Goal: Book appointment/travel/reservation

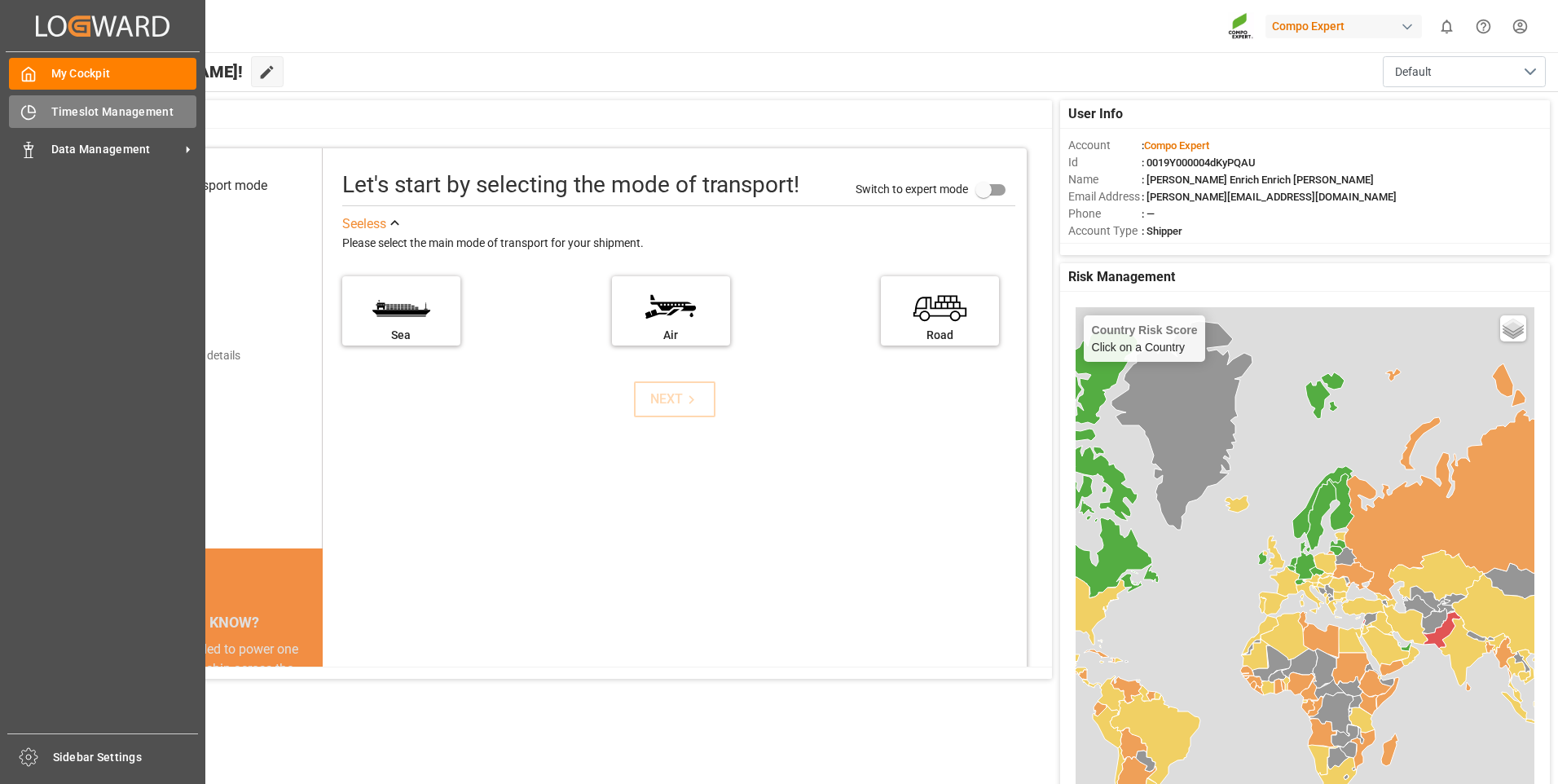
click at [64, 105] on span "Timeslot Management" at bounding box center [124, 112] width 146 height 17
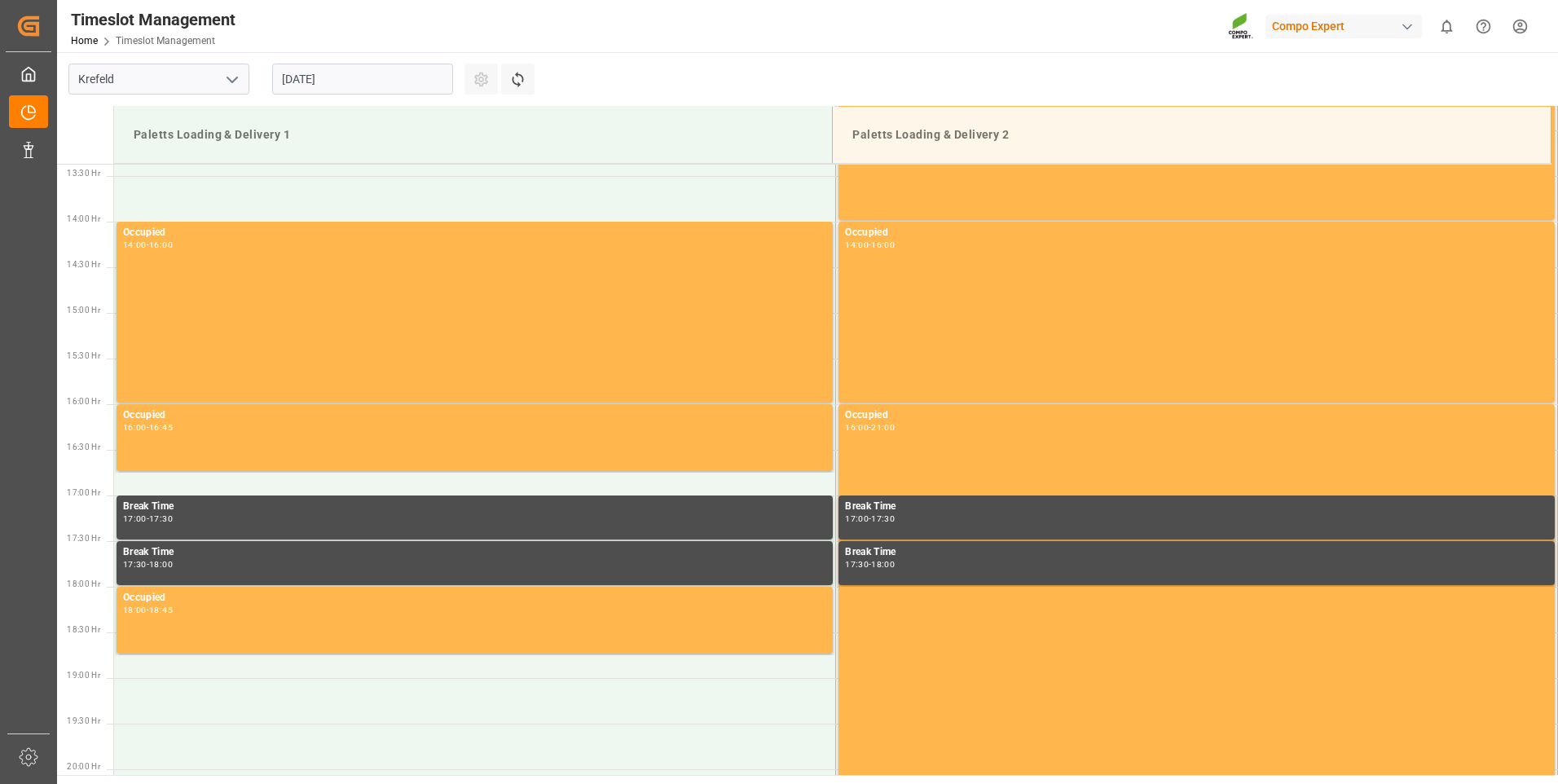
scroll to position [1267, 0]
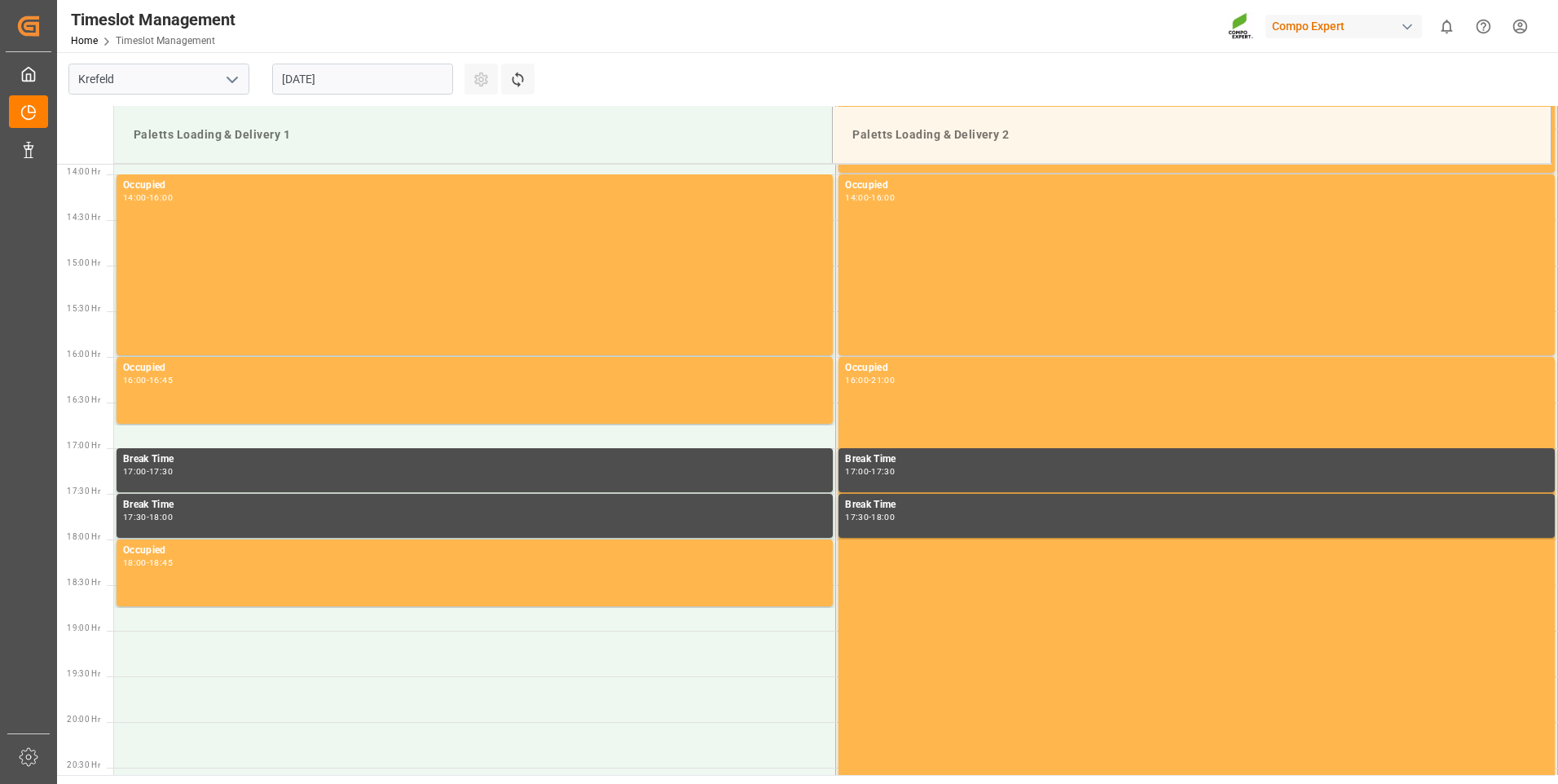
click at [371, 81] on input "[DATE]" at bounding box center [362, 79] width 181 height 31
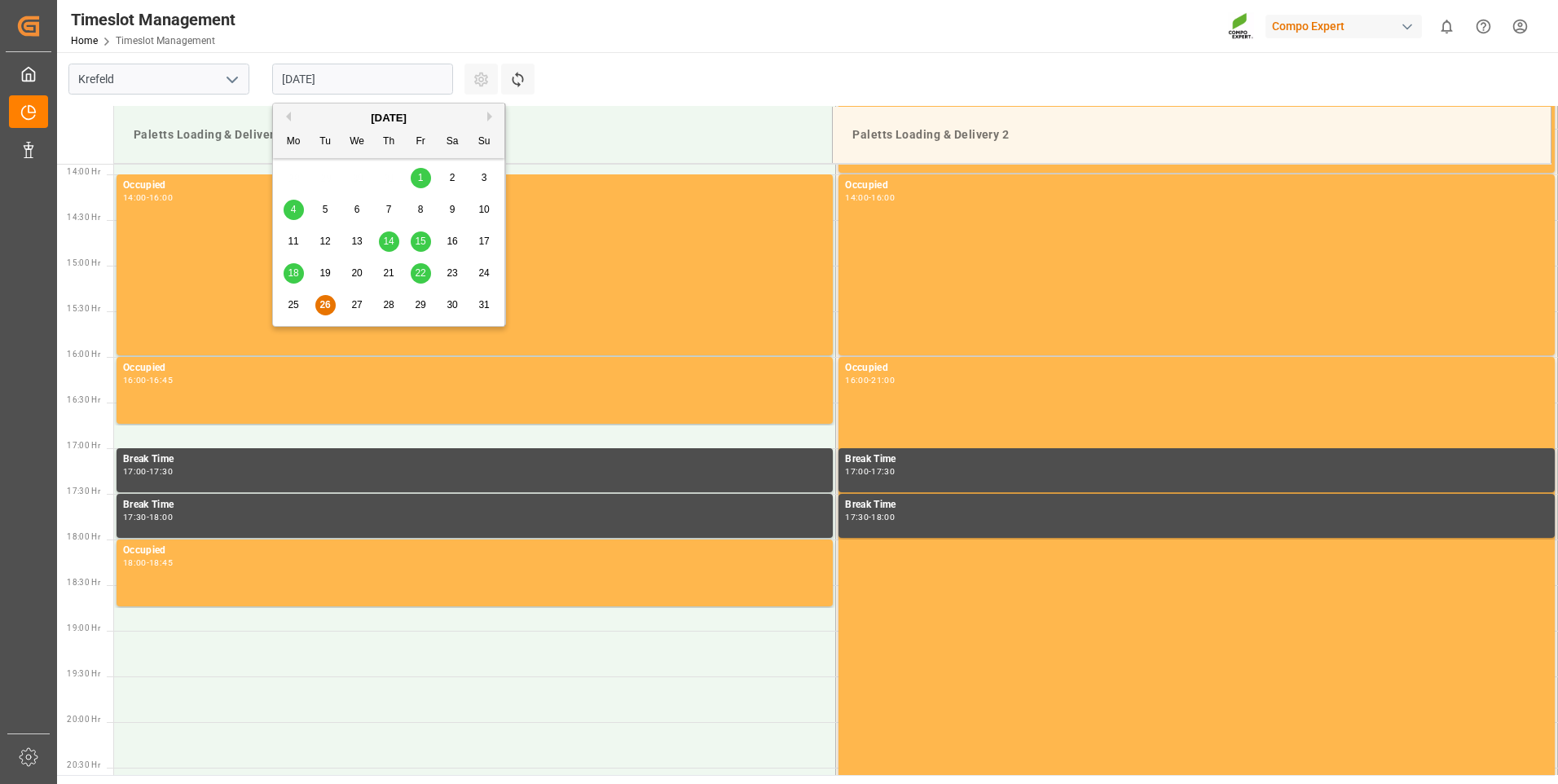
click at [356, 309] on span "27" at bounding box center [356, 304] width 11 height 11
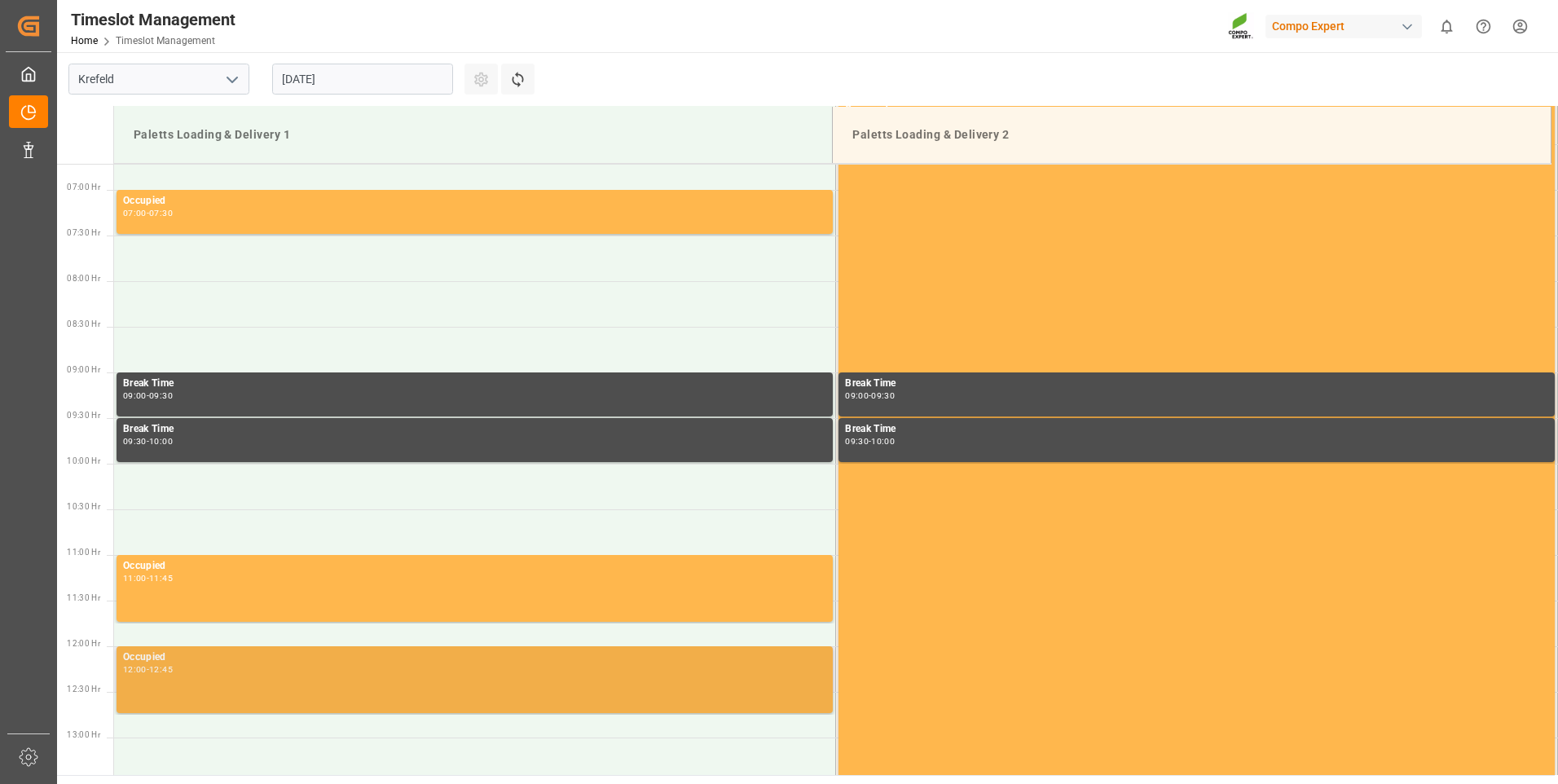
scroll to position [533, 0]
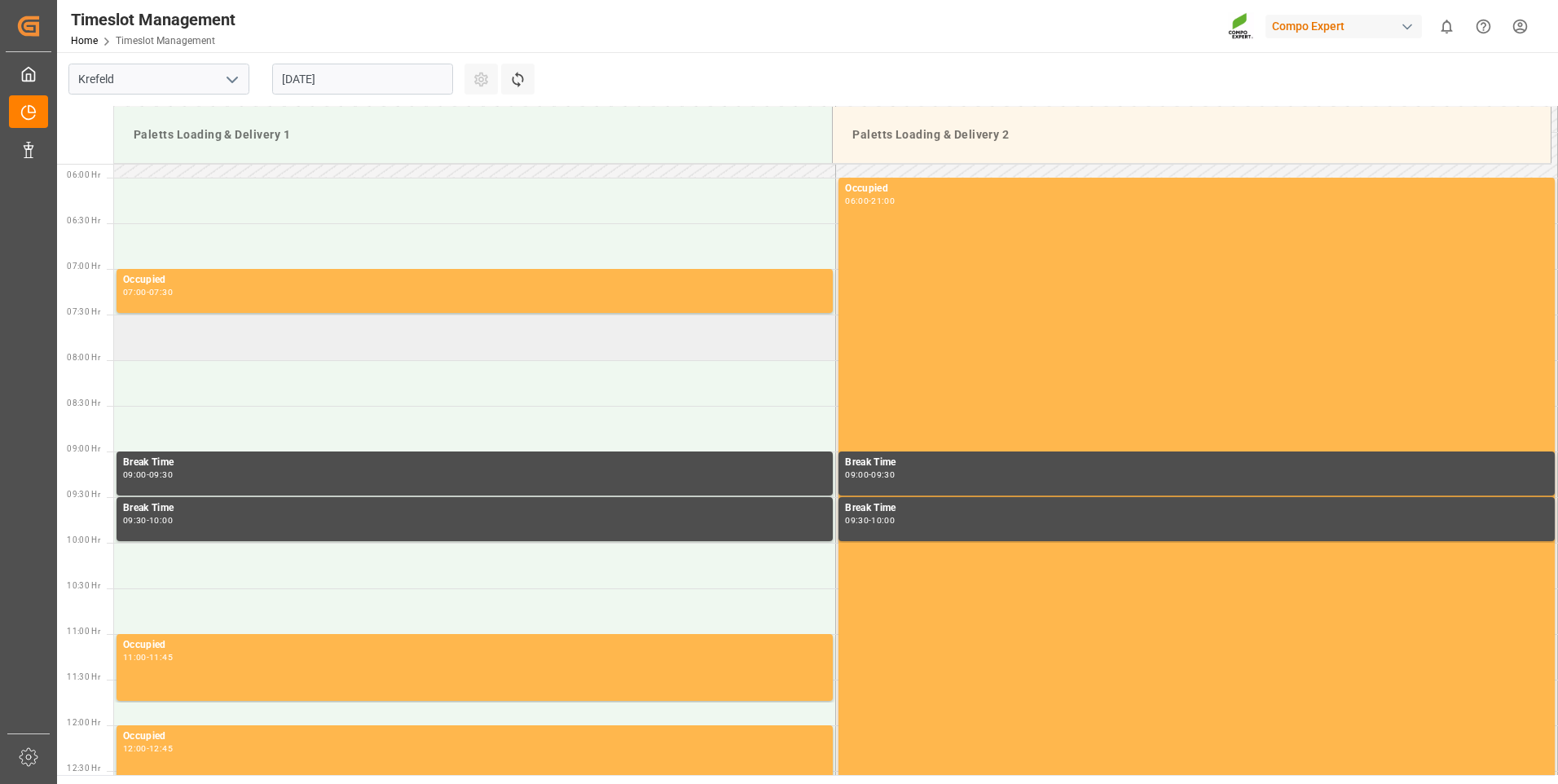
click at [288, 333] on td at bounding box center [475, 337] width 722 height 46
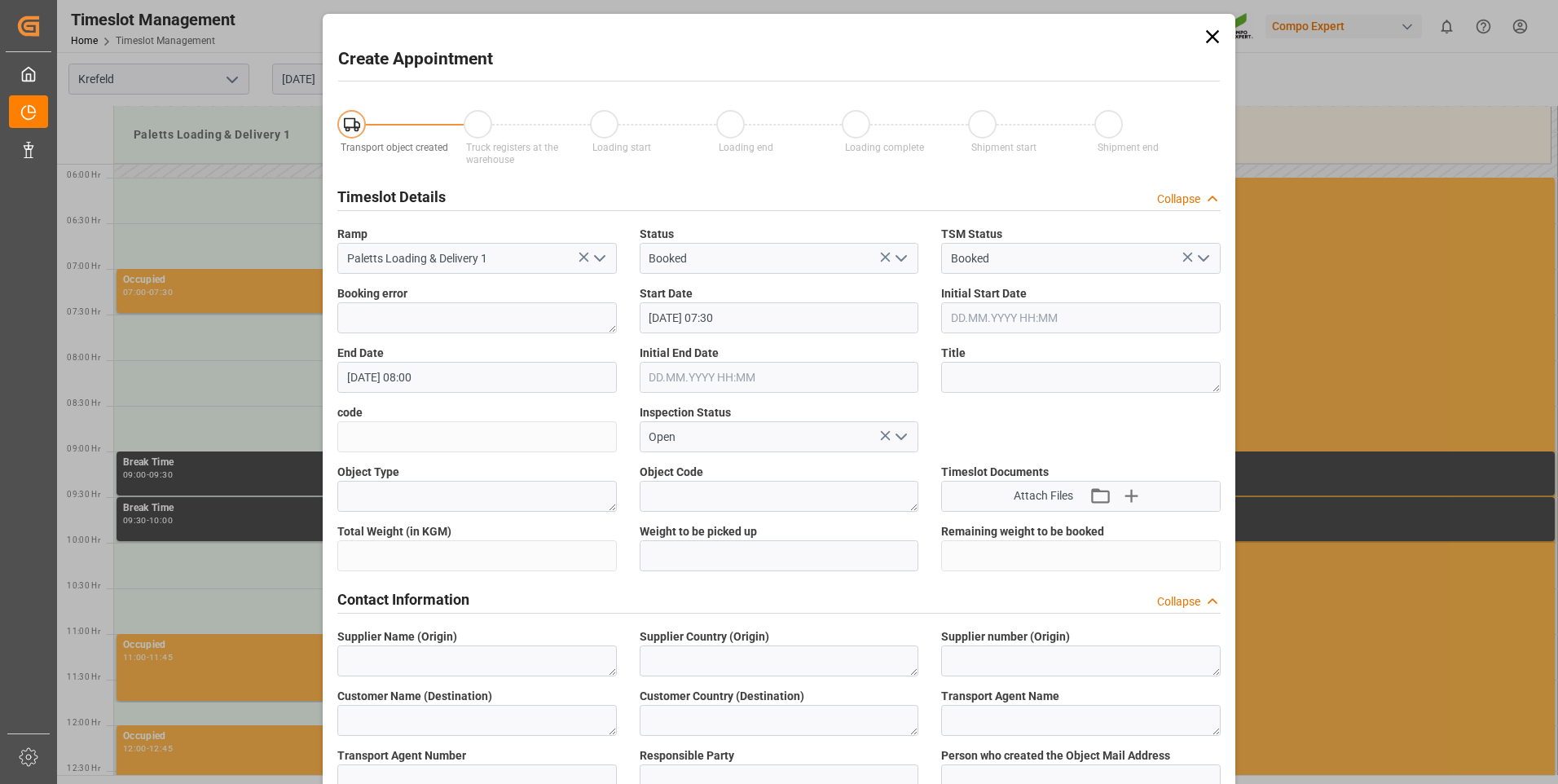
type input "[DATE] 07:30"
type input "[DATE] 08:00"
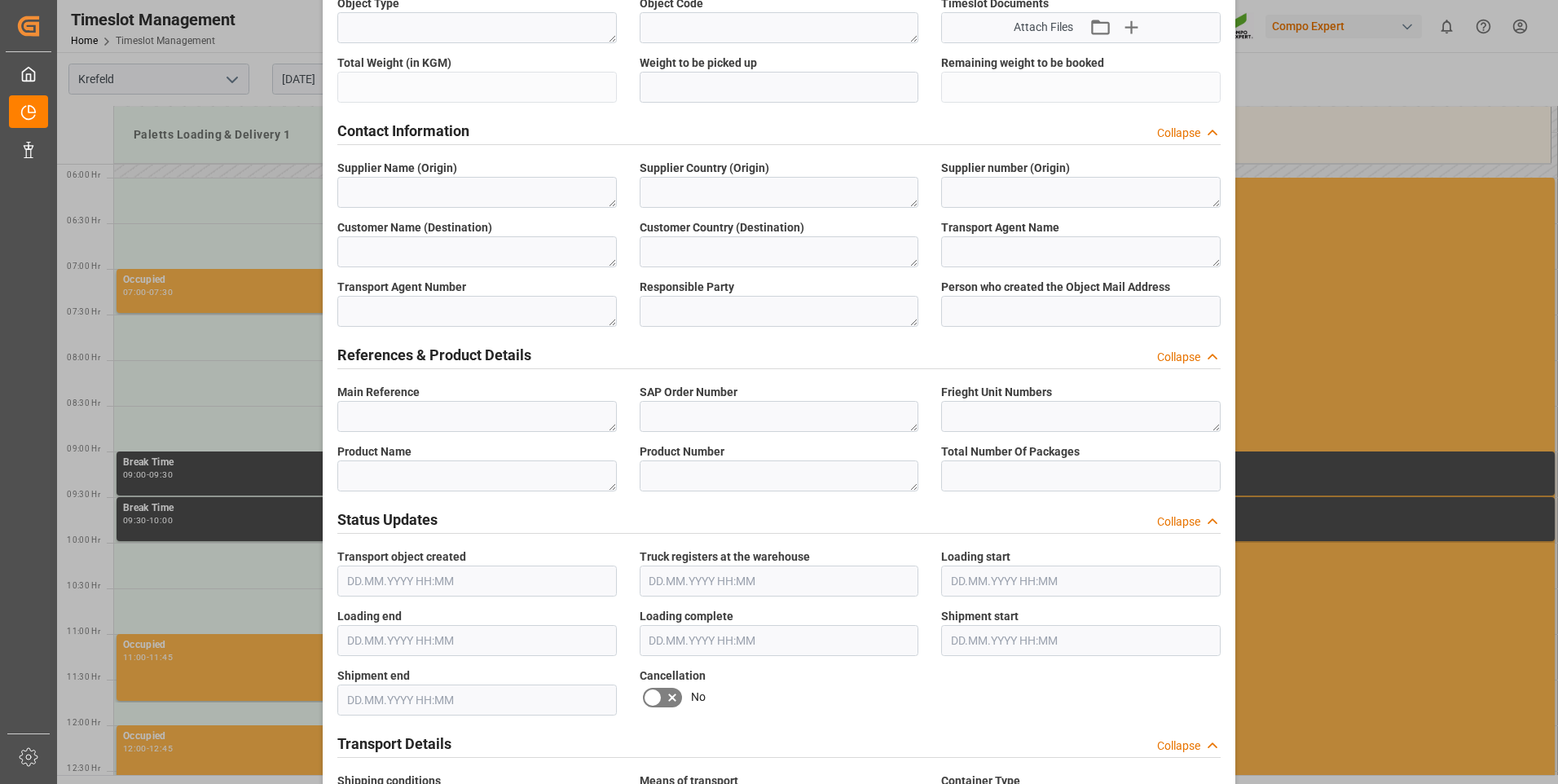
scroll to position [571, 0]
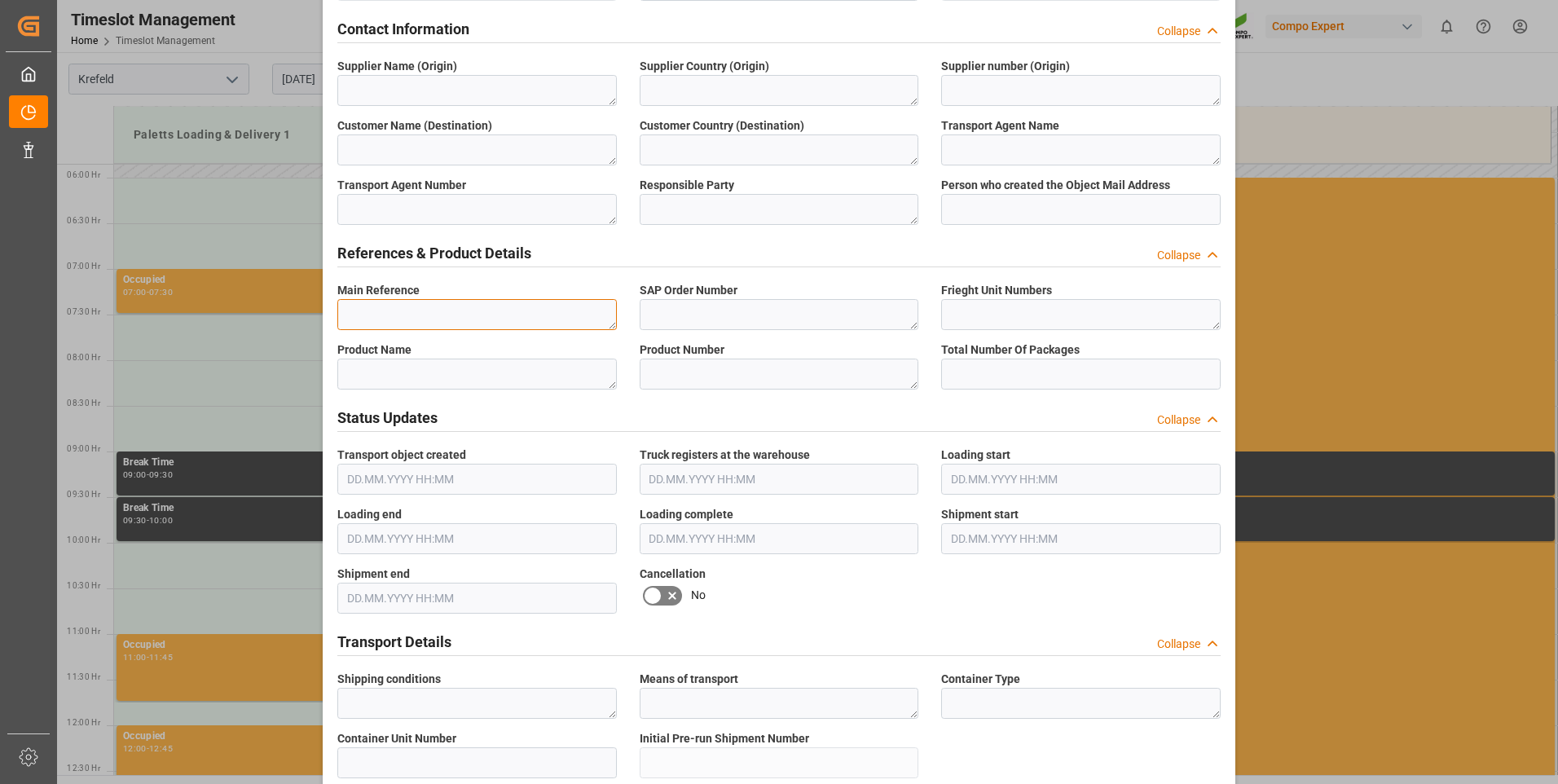
click at [484, 312] on textarea at bounding box center [477, 314] width 279 height 31
paste textarea "6100001449"
type textarea "6100001449"
click at [715, 306] on textarea at bounding box center [779, 314] width 279 height 31
paste textarea "6100001449"
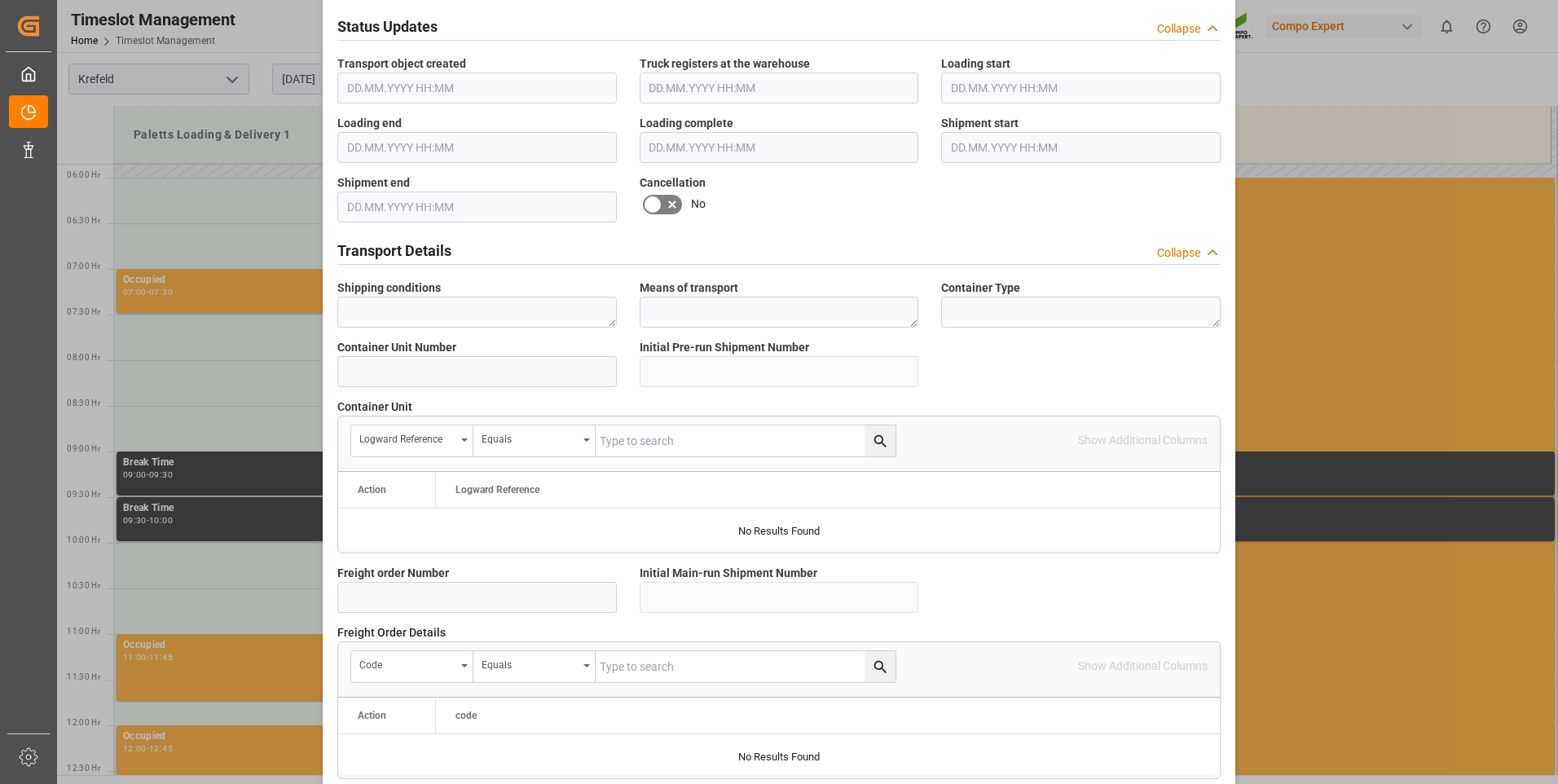
scroll to position [1043, 0]
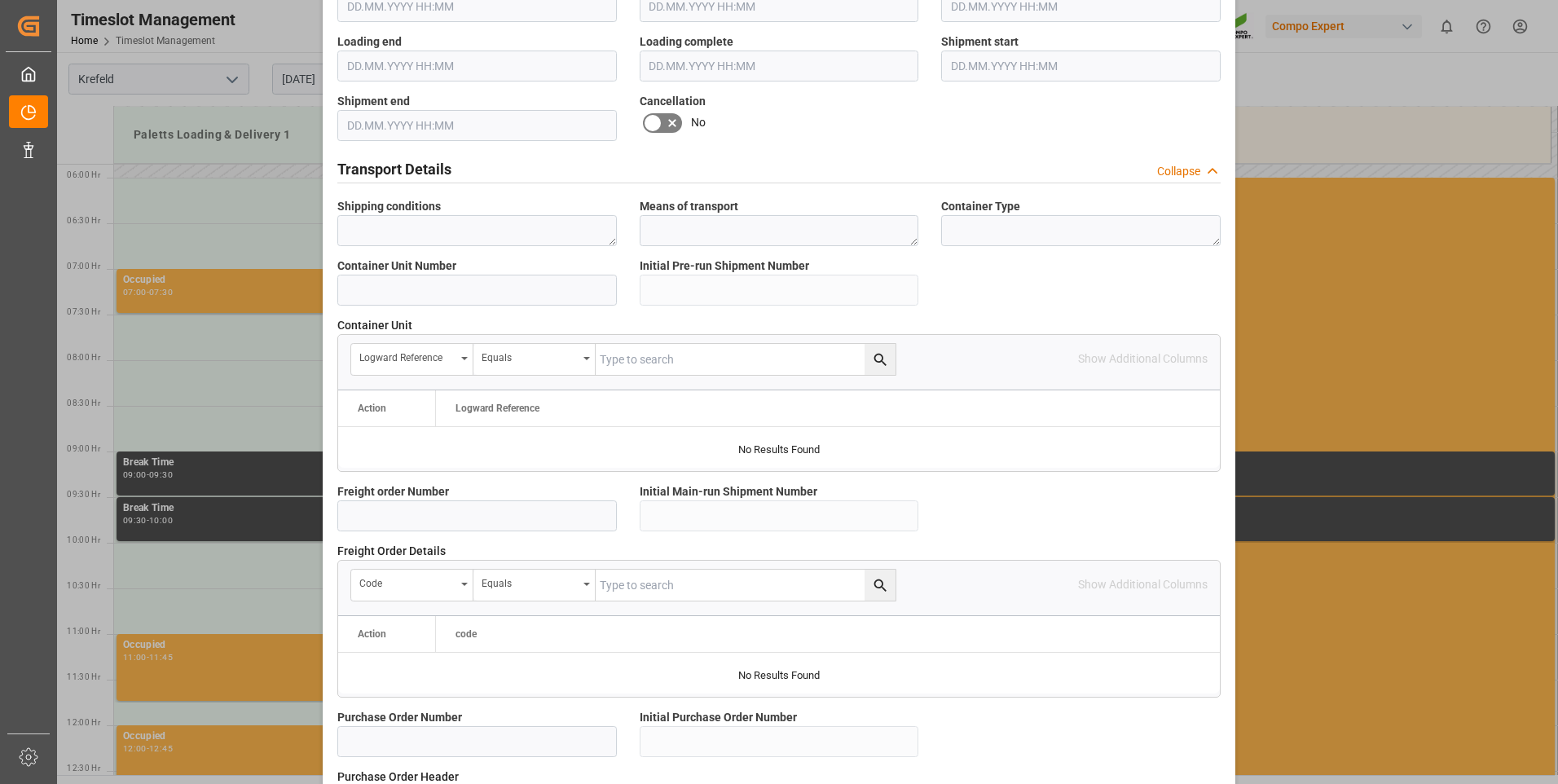
type textarea "6100001449"
click at [494, 517] on input at bounding box center [477, 516] width 279 height 31
paste input "6100001449"
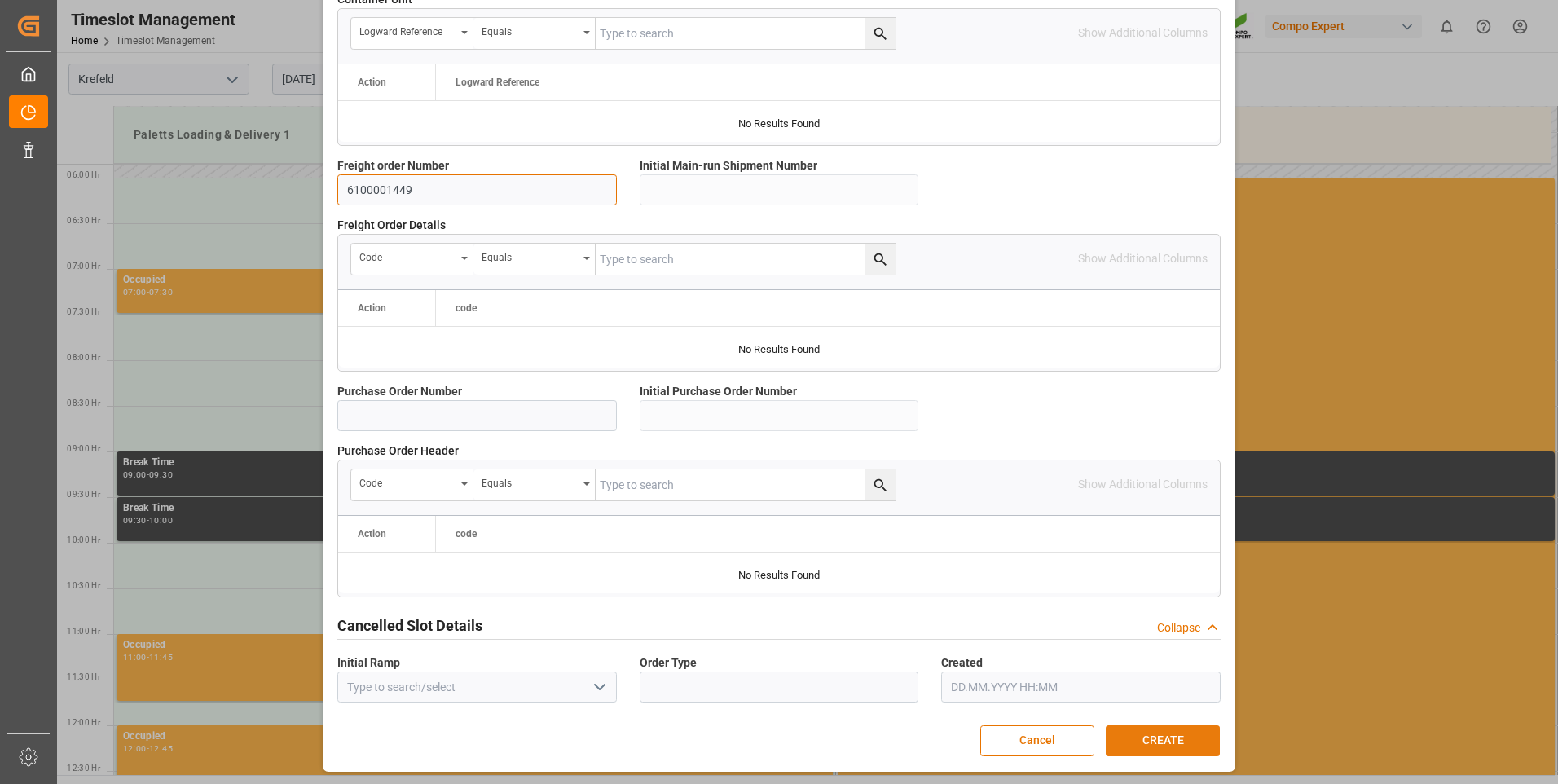
type input "6100001449"
click at [1172, 739] on button "CREATE" at bounding box center [1163, 740] width 114 height 31
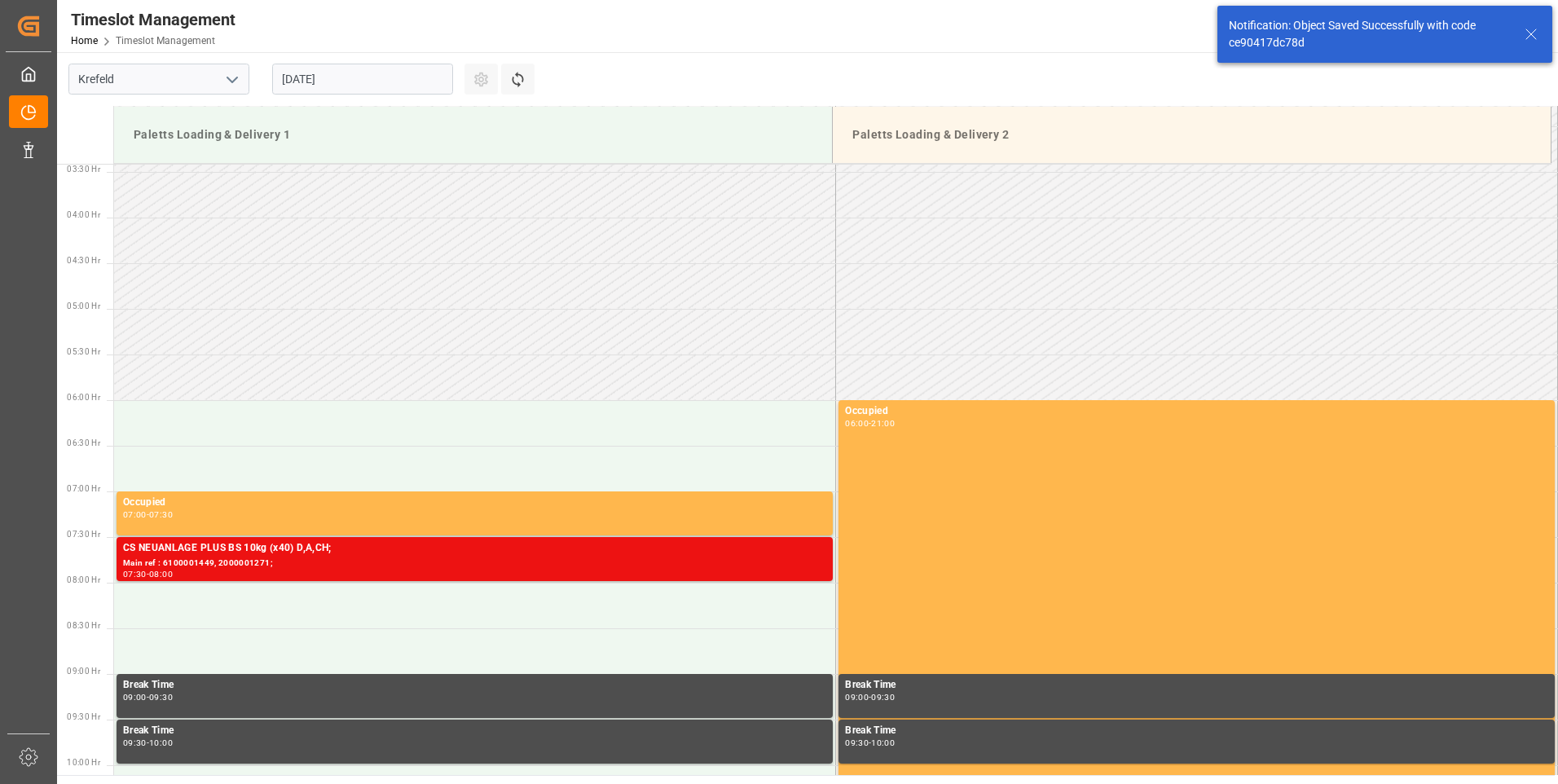
scroll to position [537, 0]
